Goal: Task Accomplishment & Management: Manage account settings

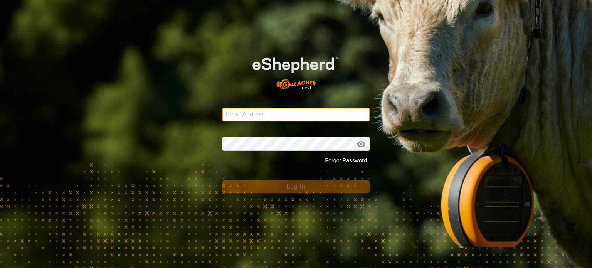
click at [294, 120] on input "Email Address" at bounding box center [296, 115] width 148 height 14
type input "[EMAIL_ADDRESS][DOMAIN_NAME]"
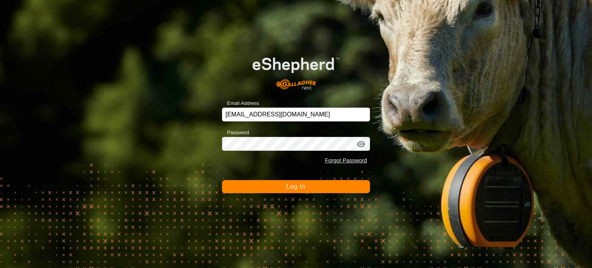
click at [296, 187] on span "Log In" at bounding box center [295, 186] width 19 height 7
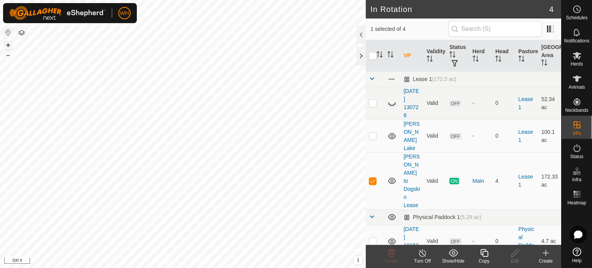
click at [8, 42] on button "+" at bounding box center [7, 44] width 9 height 9
click at [372, 178] on p-checkbox at bounding box center [373, 181] width 8 height 6
checkbox input "false"
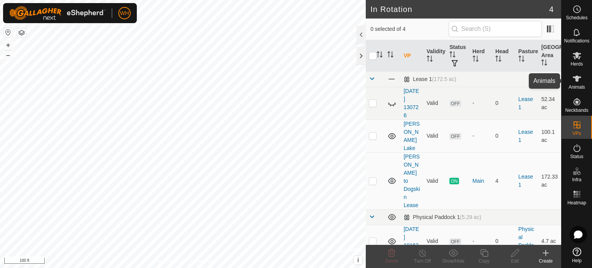
click at [576, 81] on icon at bounding box center [577, 79] width 8 height 6
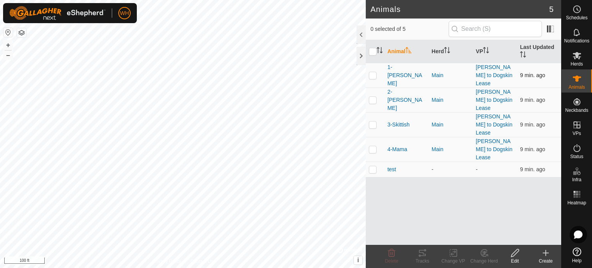
click at [370, 72] on p-checkbox at bounding box center [373, 75] width 8 height 6
checkbox input "true"
click at [422, 255] on icon at bounding box center [422, 253] width 7 height 6
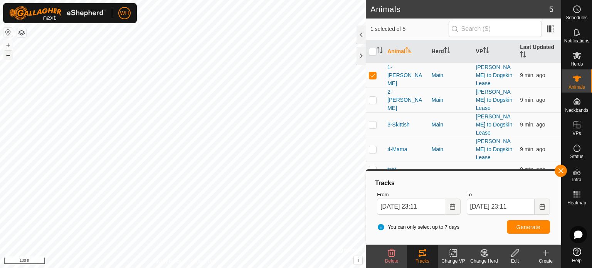
click at [8, 56] on button "–" at bounding box center [7, 54] width 9 height 9
click at [456, 206] on button "Choose Date" at bounding box center [452, 206] width 15 height 16
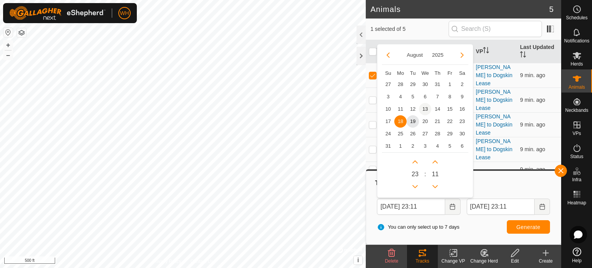
click at [423, 109] on span "13" at bounding box center [425, 109] width 12 height 12
type input "[DATE] 23:11"
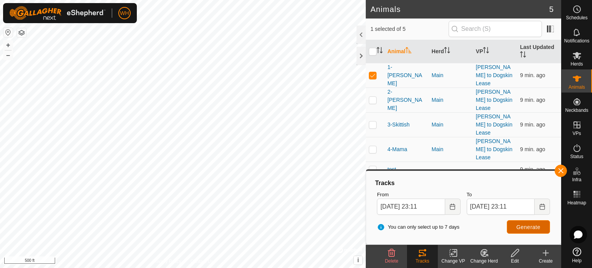
click at [519, 229] on span "Generate" at bounding box center [528, 227] width 24 height 6
click at [373, 97] on p-checkbox at bounding box center [373, 100] width 8 height 6
checkbox input "true"
click at [373, 121] on p-checkbox at bounding box center [373, 124] width 8 height 6
checkbox input "true"
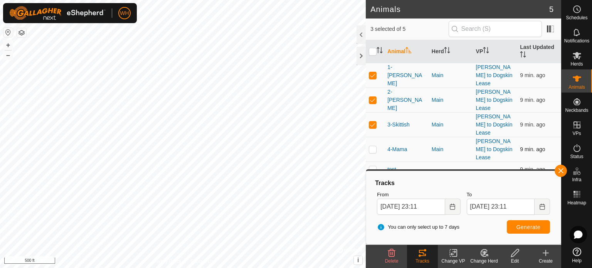
click at [370, 137] on td at bounding box center [375, 149] width 18 height 25
checkbox input "true"
click at [370, 166] on p-checkbox at bounding box center [373, 169] width 8 height 6
checkbox input "true"
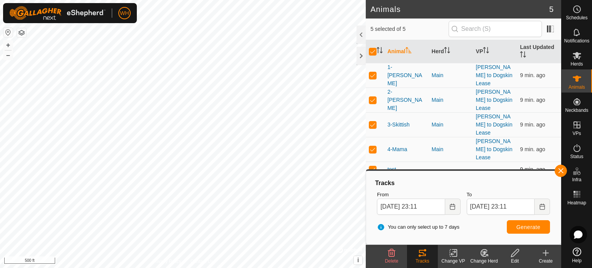
click at [375, 166] on p-checkbox at bounding box center [373, 169] width 8 height 6
checkbox input "false"
click at [523, 227] on span "Generate" at bounding box center [528, 227] width 24 height 6
click at [373, 121] on p-checkbox at bounding box center [373, 124] width 8 height 6
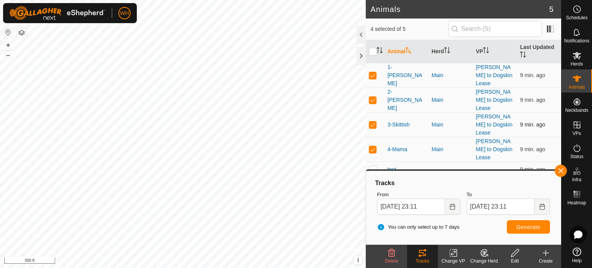
checkbox input "false"
click at [372, 97] on p-checkbox at bounding box center [373, 100] width 8 height 6
checkbox input "false"
click at [372, 72] on p-checkbox at bounding box center [373, 75] width 8 height 6
checkbox input "false"
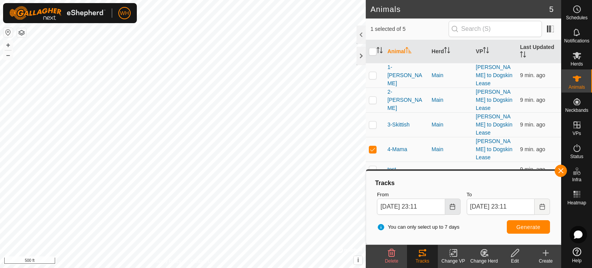
click at [456, 207] on button "Choose Date" at bounding box center [452, 206] width 15 height 16
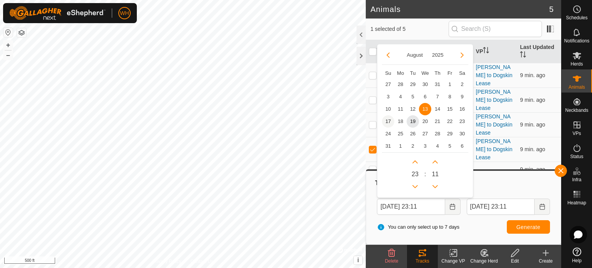
click at [385, 121] on span "17" at bounding box center [388, 121] width 12 height 12
type input "[DATE] 23:11"
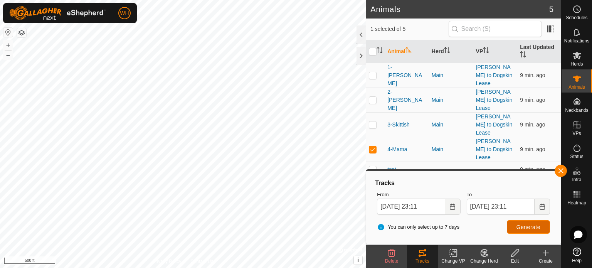
click at [540, 229] on button "Generate" at bounding box center [528, 226] width 43 height 13
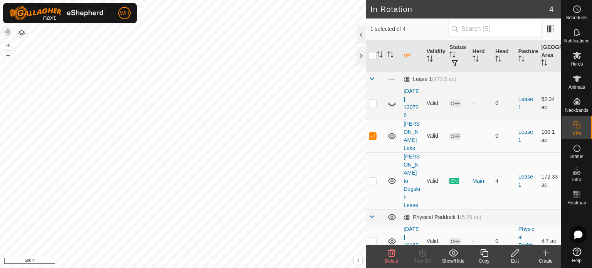
click at [370, 133] on p-checkbox at bounding box center [373, 136] width 8 height 6
checkbox input "false"
click at [370, 178] on p-checkbox at bounding box center [373, 181] width 8 height 6
checkbox input "false"
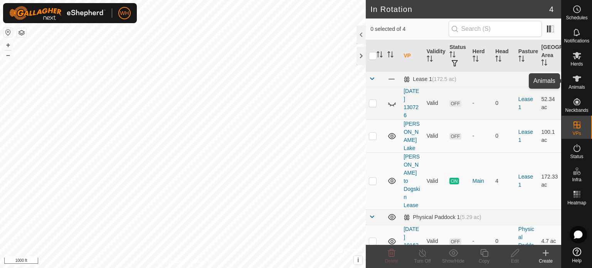
click at [575, 78] on icon at bounding box center [577, 79] width 8 height 6
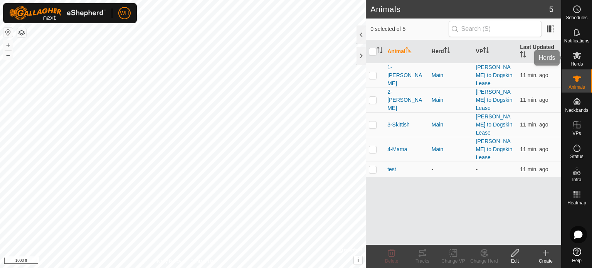
click at [576, 57] on icon at bounding box center [577, 55] width 8 height 7
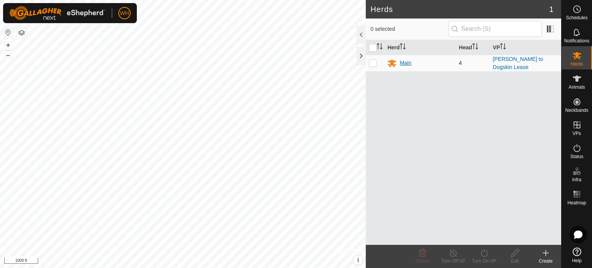
click at [402, 63] on div "Main" at bounding box center [406, 63] width 12 height 8
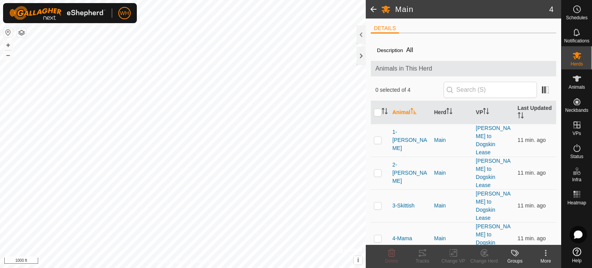
click at [373, 11] on span at bounding box center [373, 9] width 15 height 18
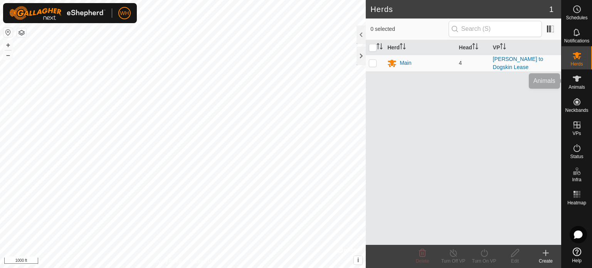
click at [568, 79] on div "Animals" at bounding box center [576, 80] width 30 height 23
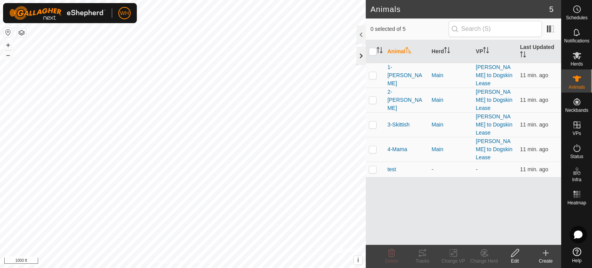
click at [363, 57] on div at bounding box center [360, 56] width 9 height 18
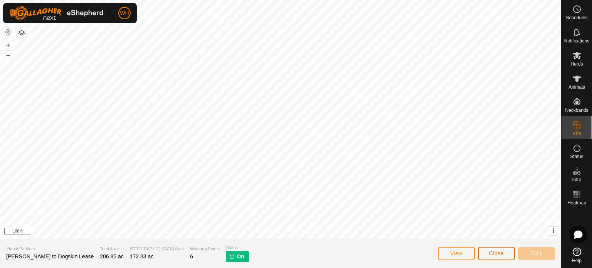
click at [496, 259] on button "Close" at bounding box center [496, 253] width 37 height 13
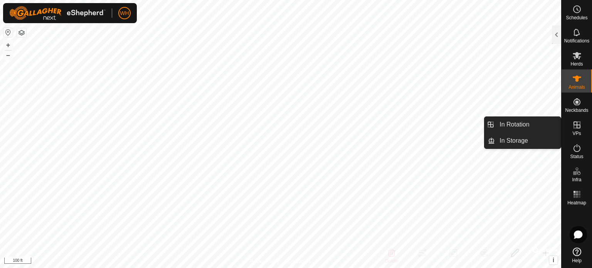
click at [583, 130] on es-virtualpaddocks-svg-icon at bounding box center [577, 125] width 14 height 12
click at [573, 129] on icon at bounding box center [576, 124] width 9 height 9
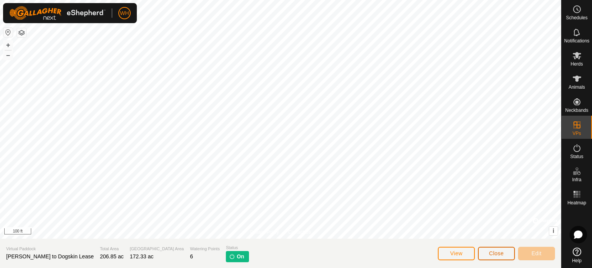
click at [499, 254] on span "Close" at bounding box center [496, 253] width 15 height 6
click at [489, 255] on span "Close" at bounding box center [496, 253] width 15 height 6
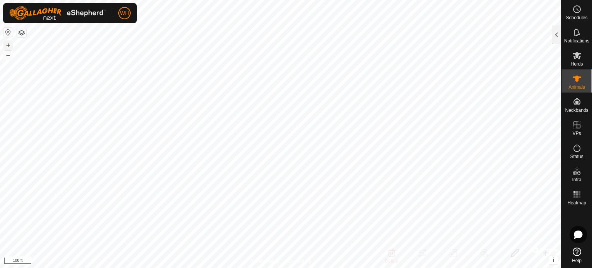
click at [7, 46] on button "+" at bounding box center [7, 44] width 9 height 9
click at [7, 59] on button "–" at bounding box center [7, 54] width 9 height 9
